Goal: Navigation & Orientation: Find specific page/section

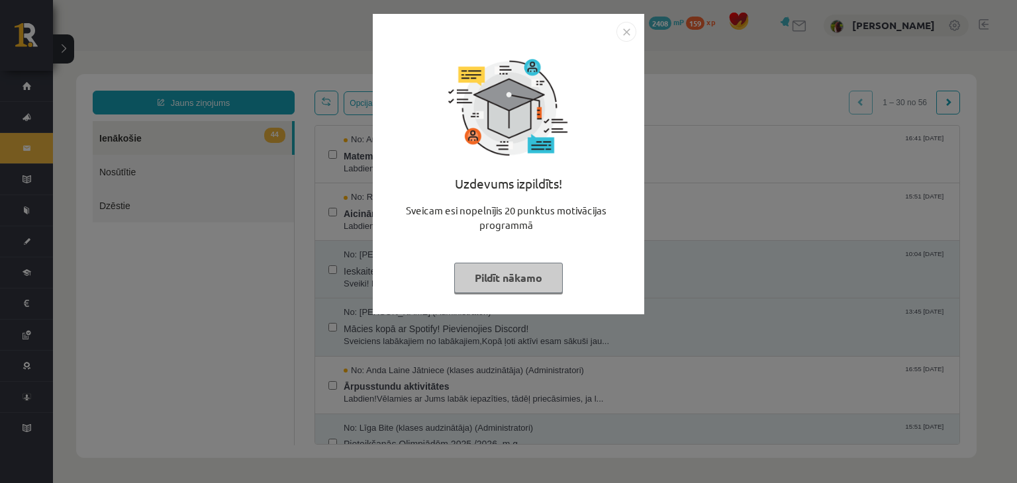
click at [632, 34] on img "Close" at bounding box center [626, 32] width 20 height 20
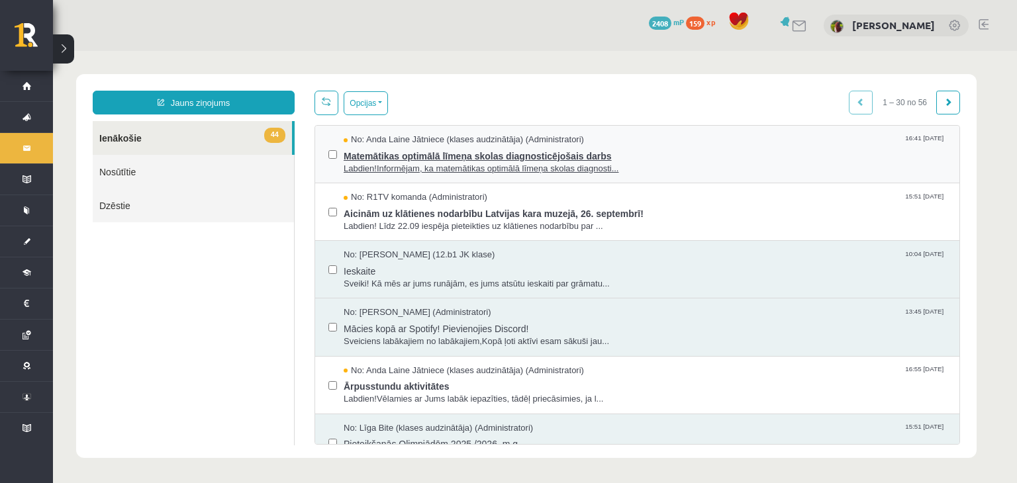
click at [553, 148] on span "Matemātikas optimālā līmeņa skolas diagnosticējošais darbs" at bounding box center [645, 154] width 603 height 17
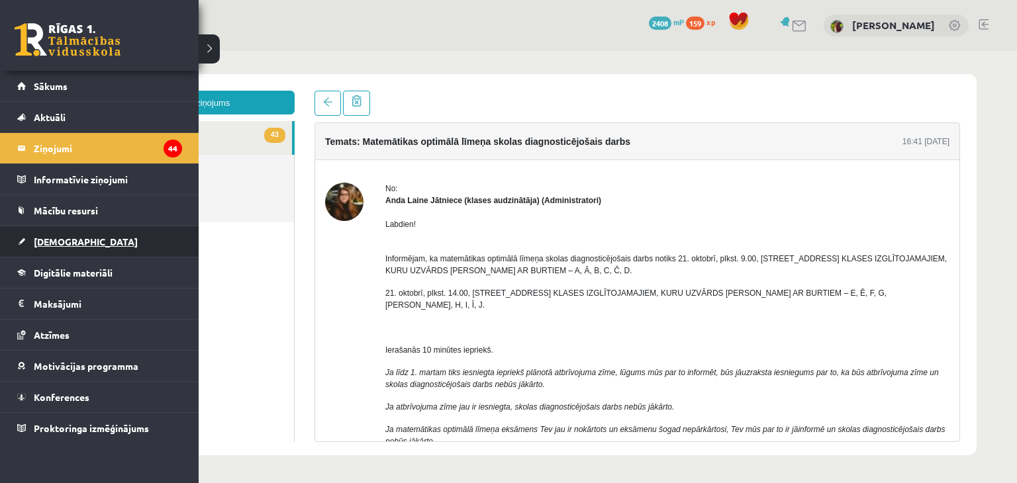
click at [46, 245] on span "[DEMOGRAPHIC_DATA]" at bounding box center [86, 242] width 104 height 12
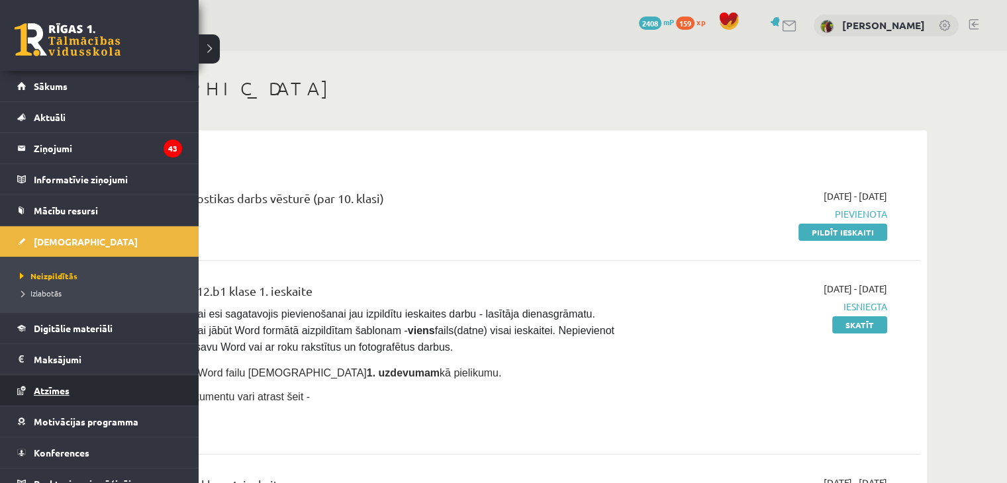
click at [63, 390] on span "Atzīmes" at bounding box center [52, 391] width 36 height 12
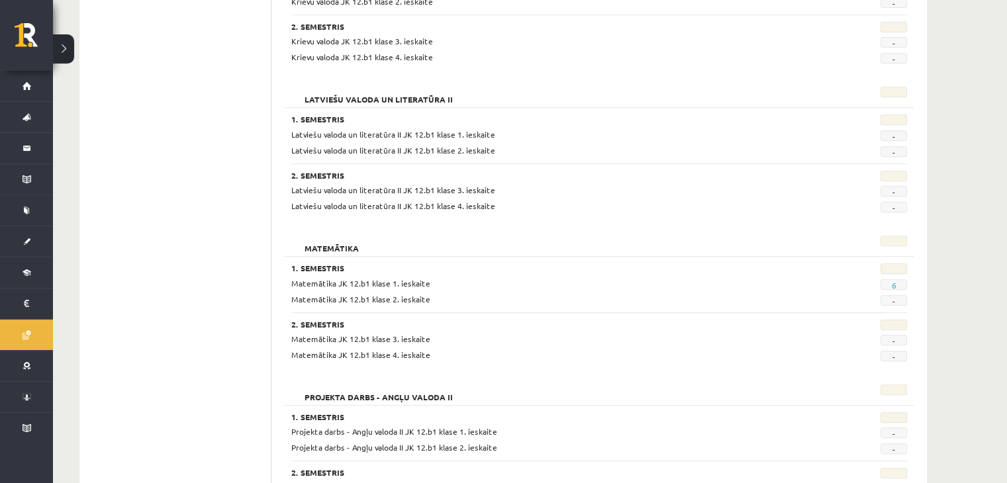
scroll to position [596, 0]
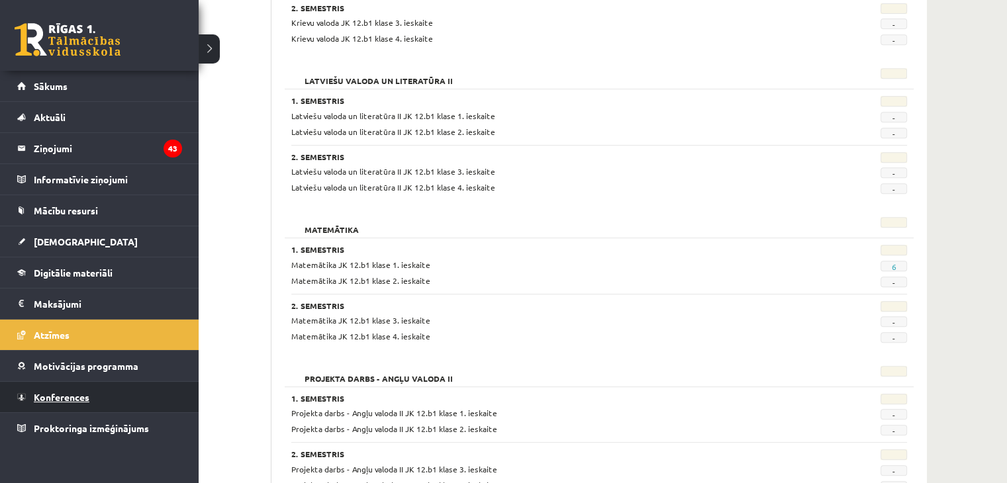
click at [52, 398] on span "Konferences" at bounding box center [62, 397] width 56 height 12
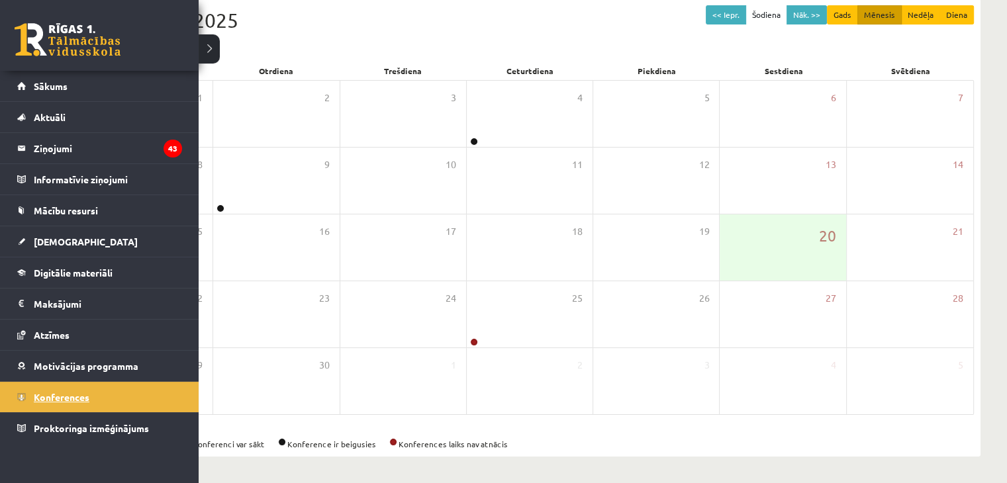
scroll to position [148, 0]
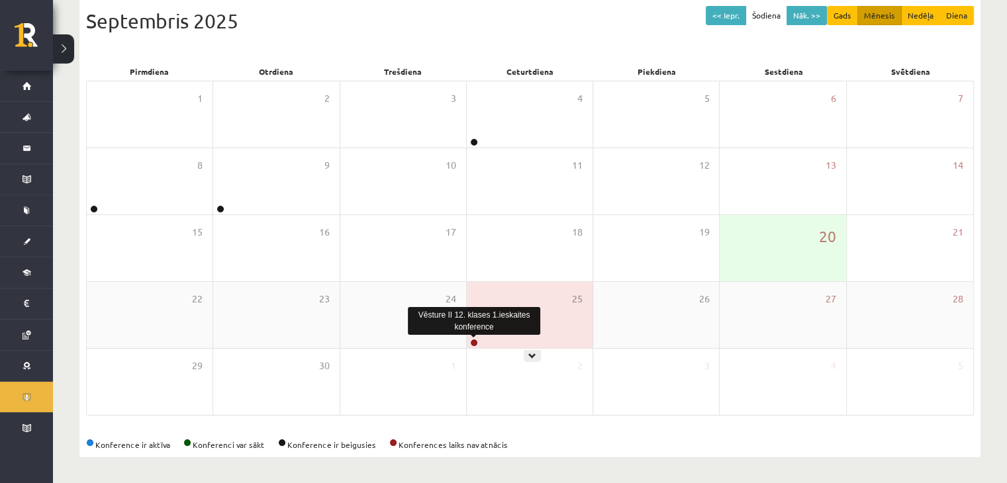
click at [473, 340] on link at bounding box center [474, 343] width 8 height 8
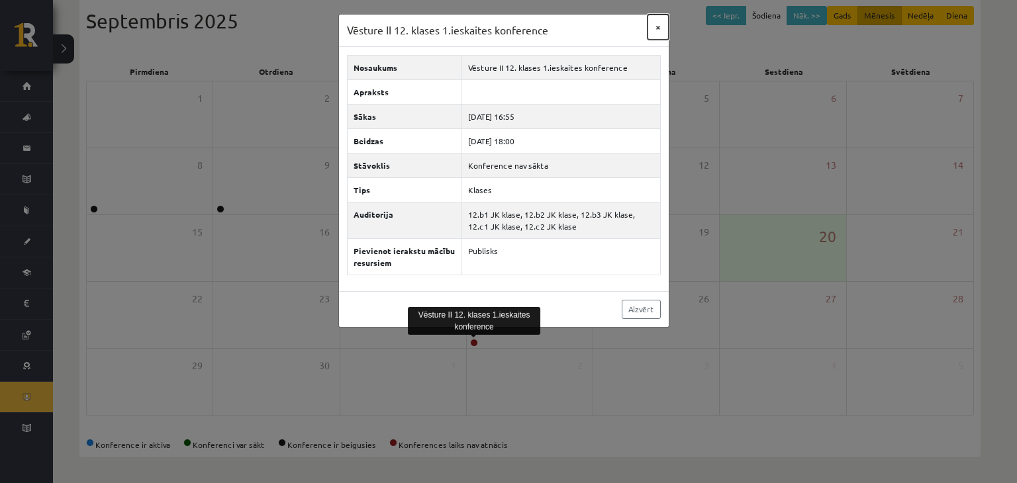
click at [656, 27] on button "×" at bounding box center [658, 27] width 21 height 25
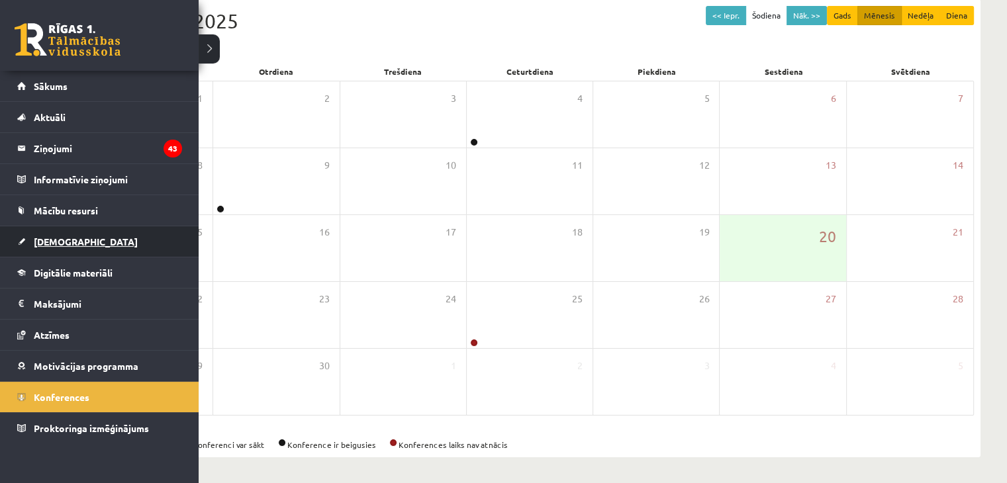
click at [55, 253] on link "[DEMOGRAPHIC_DATA]" at bounding box center [99, 241] width 165 height 30
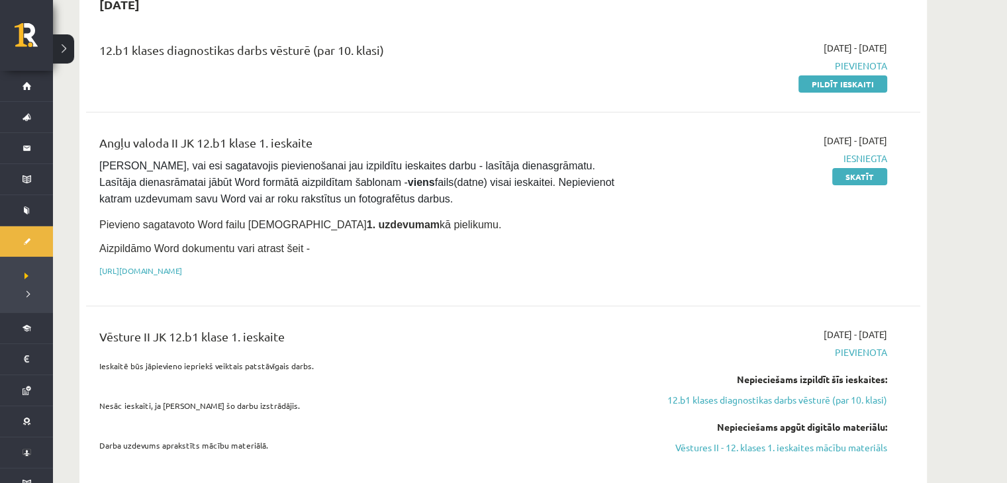
scroll to position [281, 0]
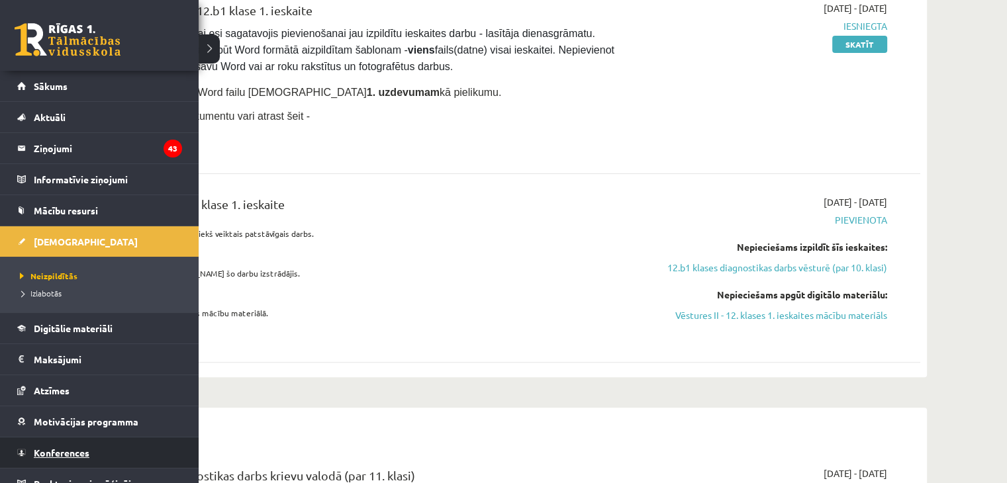
click at [46, 453] on span "Konferences" at bounding box center [62, 453] width 56 height 12
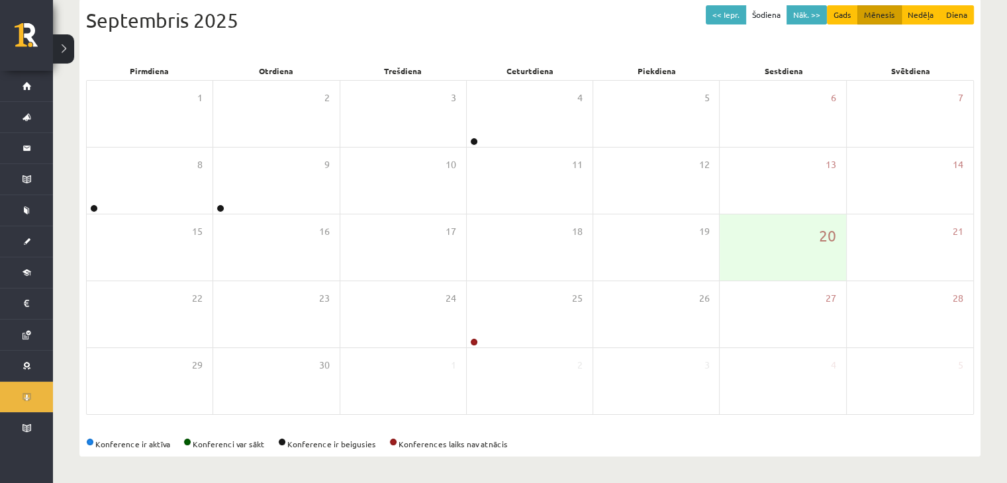
scroll to position [148, 0]
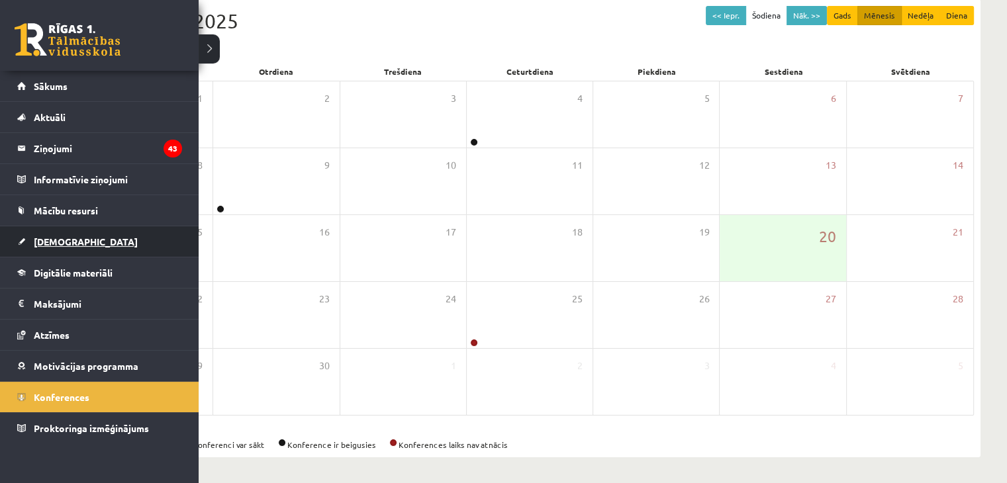
click at [74, 245] on link "[DEMOGRAPHIC_DATA]" at bounding box center [99, 241] width 165 height 30
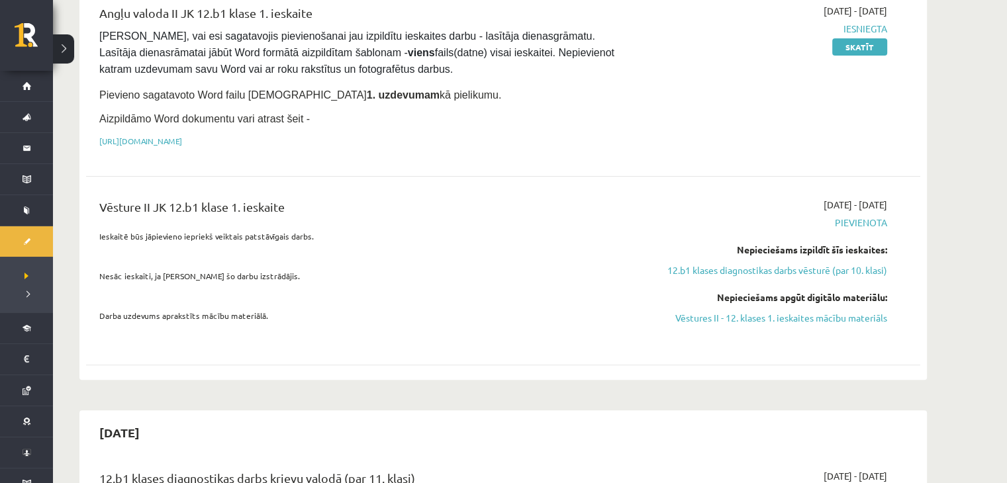
scroll to position [281, 0]
